Goal: Navigation & Orientation: Find specific page/section

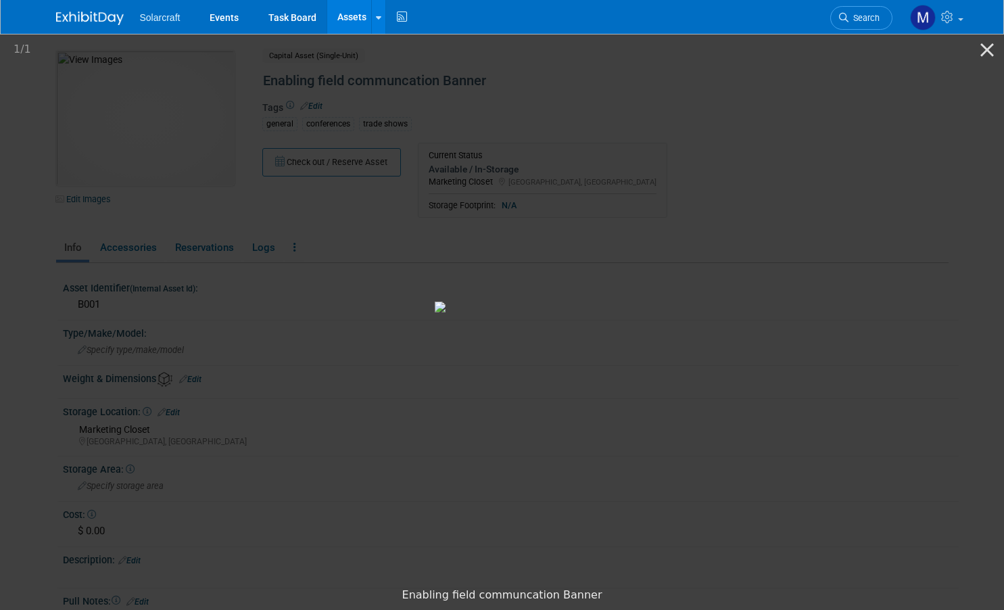
drag, startPoint x: 573, startPoint y: 602, endPoint x: 579, endPoint y: 606, distance: 7.3
click at [575, 603] on div "Enabling field communcation Banner" at bounding box center [502, 595] width 1004 height 29
click at [41, 260] on picture at bounding box center [502, 307] width 1004 height 550
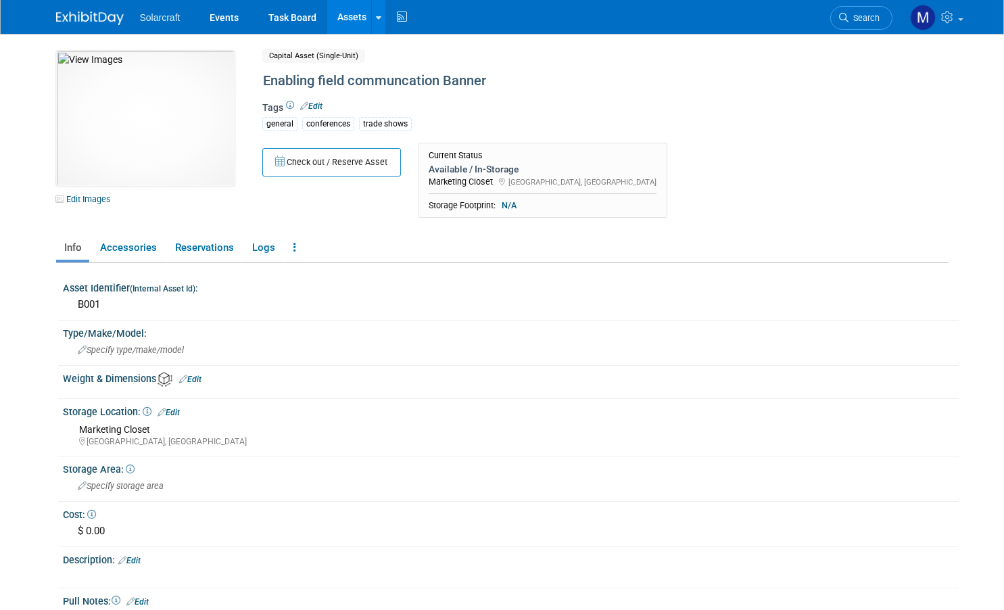
click at [130, 23] on div at bounding box center [98, 12] width 84 height 25
click at [111, 20] on img at bounding box center [90, 18] width 68 height 14
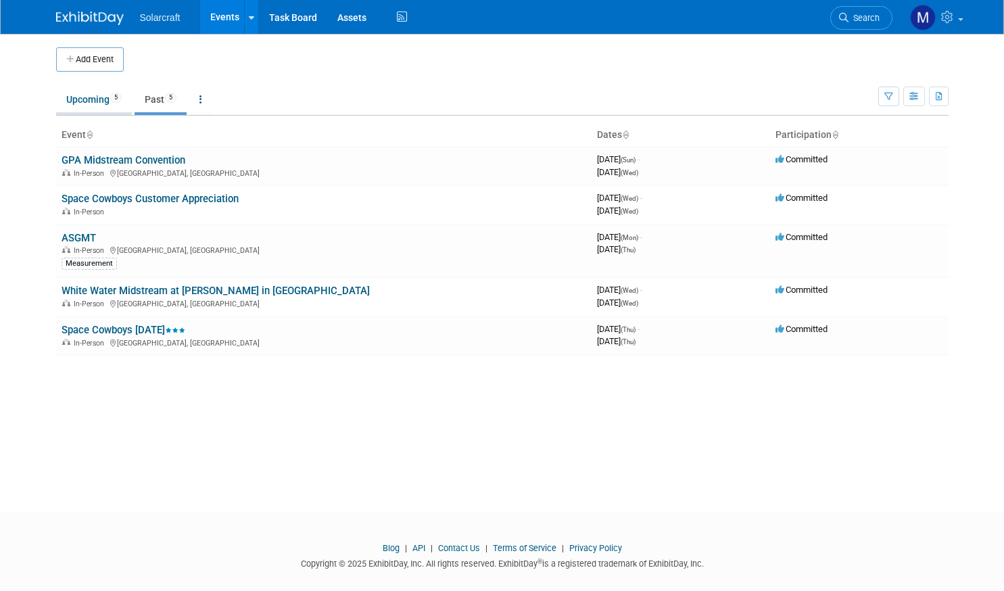
click at [101, 106] on link "Upcoming 5" at bounding box center [94, 100] width 76 height 26
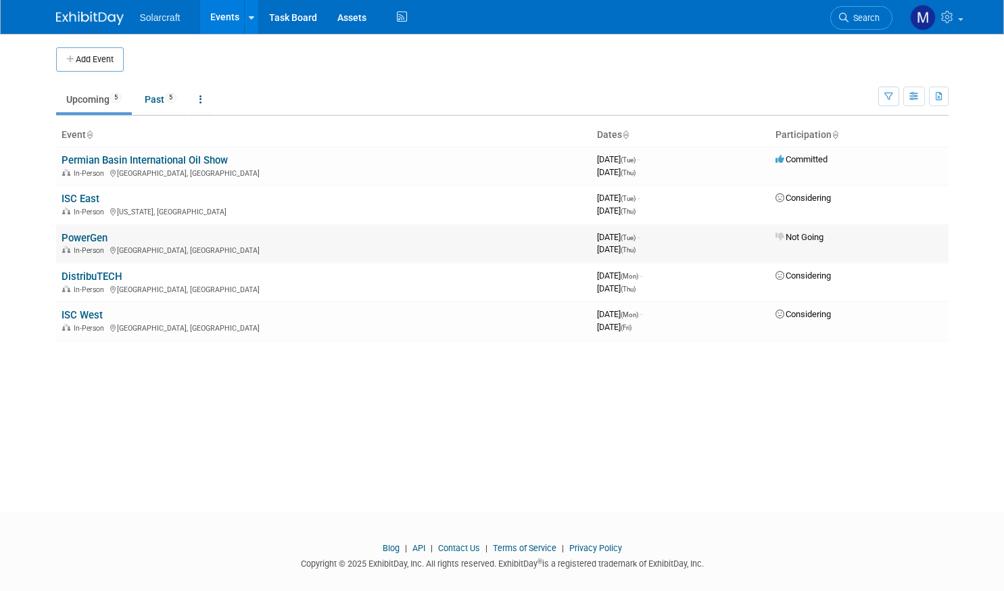
click at [83, 233] on link "PowerGen" at bounding box center [85, 238] width 46 height 12
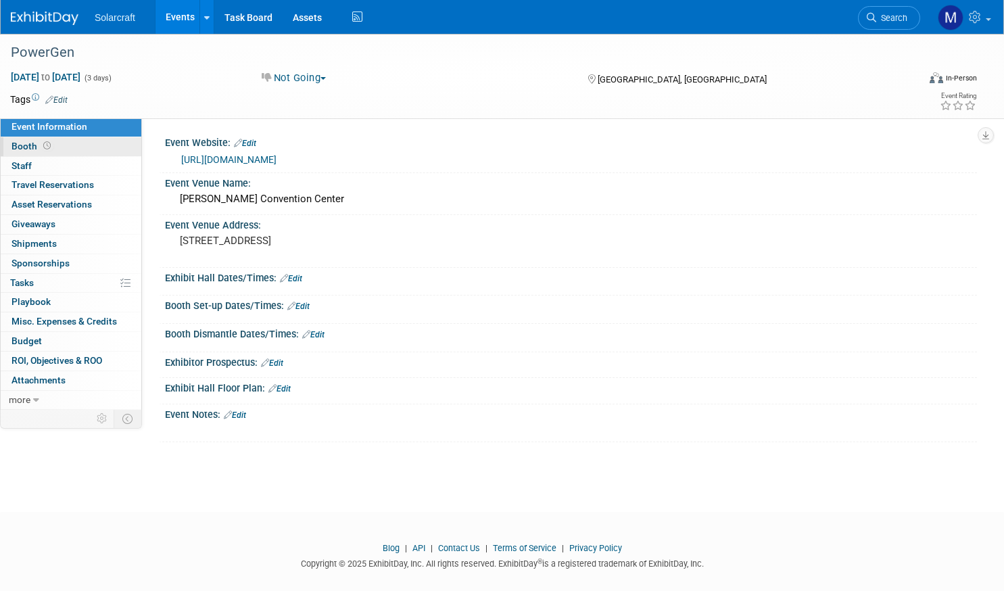
click at [31, 143] on span "Booth" at bounding box center [32, 146] width 42 height 11
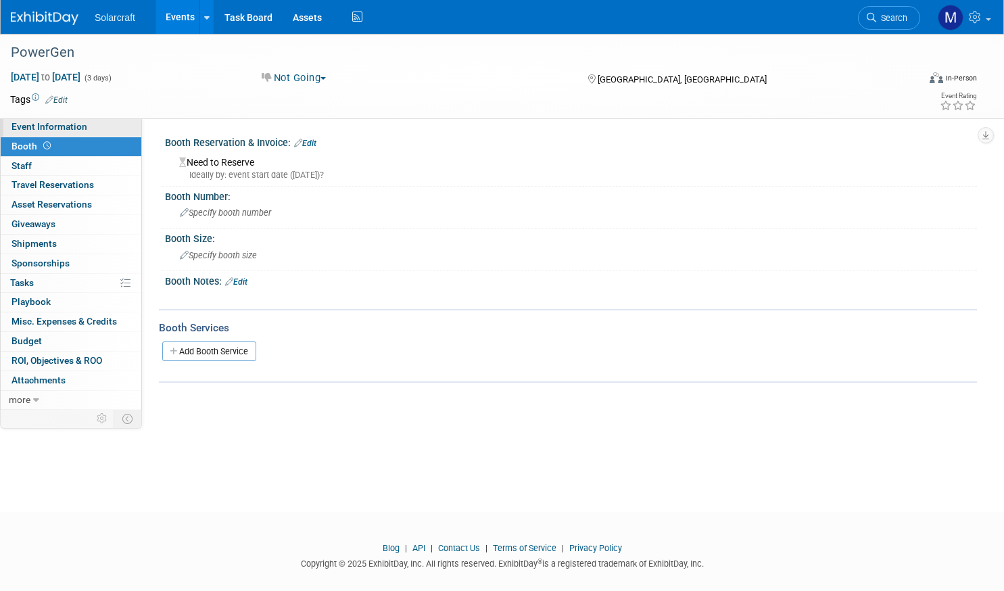
click at [40, 120] on link "Event Information" at bounding box center [71, 127] width 141 height 19
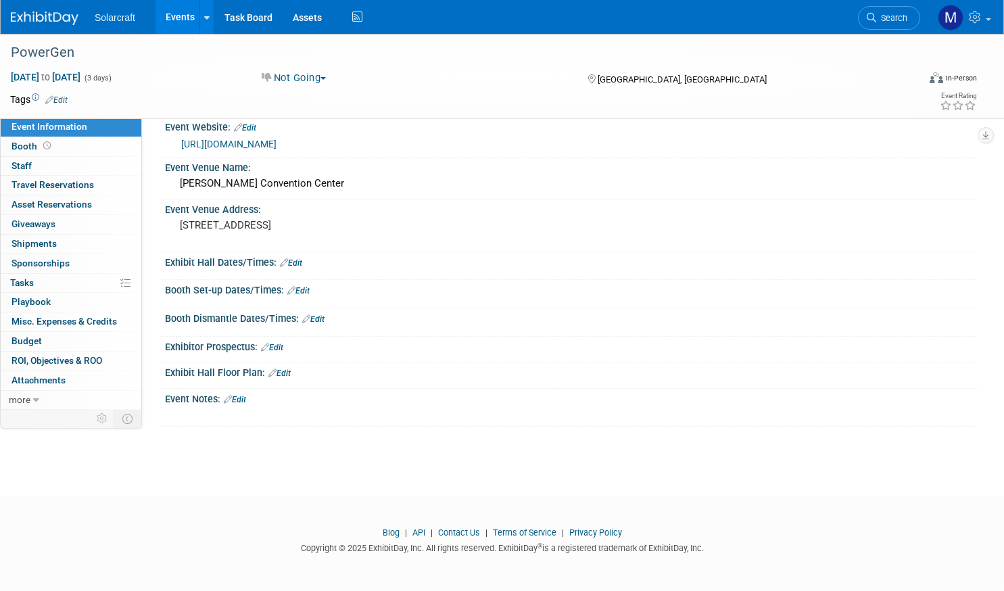
scroll to position [16, 0]
